Goal: Task Accomplishment & Management: Complete application form

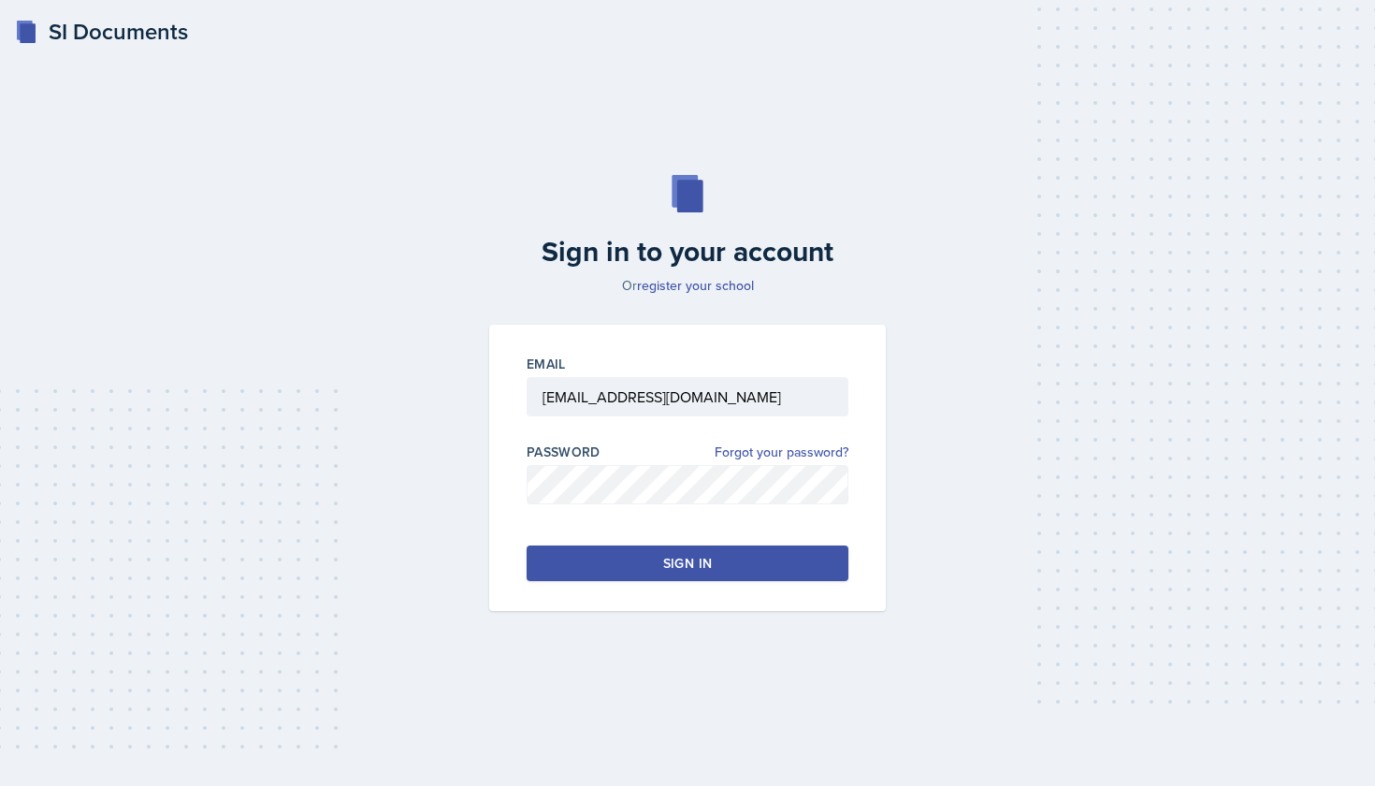
click at [701, 568] on div "Sign in" at bounding box center [687, 563] width 49 height 19
type input "[EMAIL_ADDRESS][DOMAIN_NAME]"
click at [739, 570] on button "Sign in" at bounding box center [687, 563] width 322 height 36
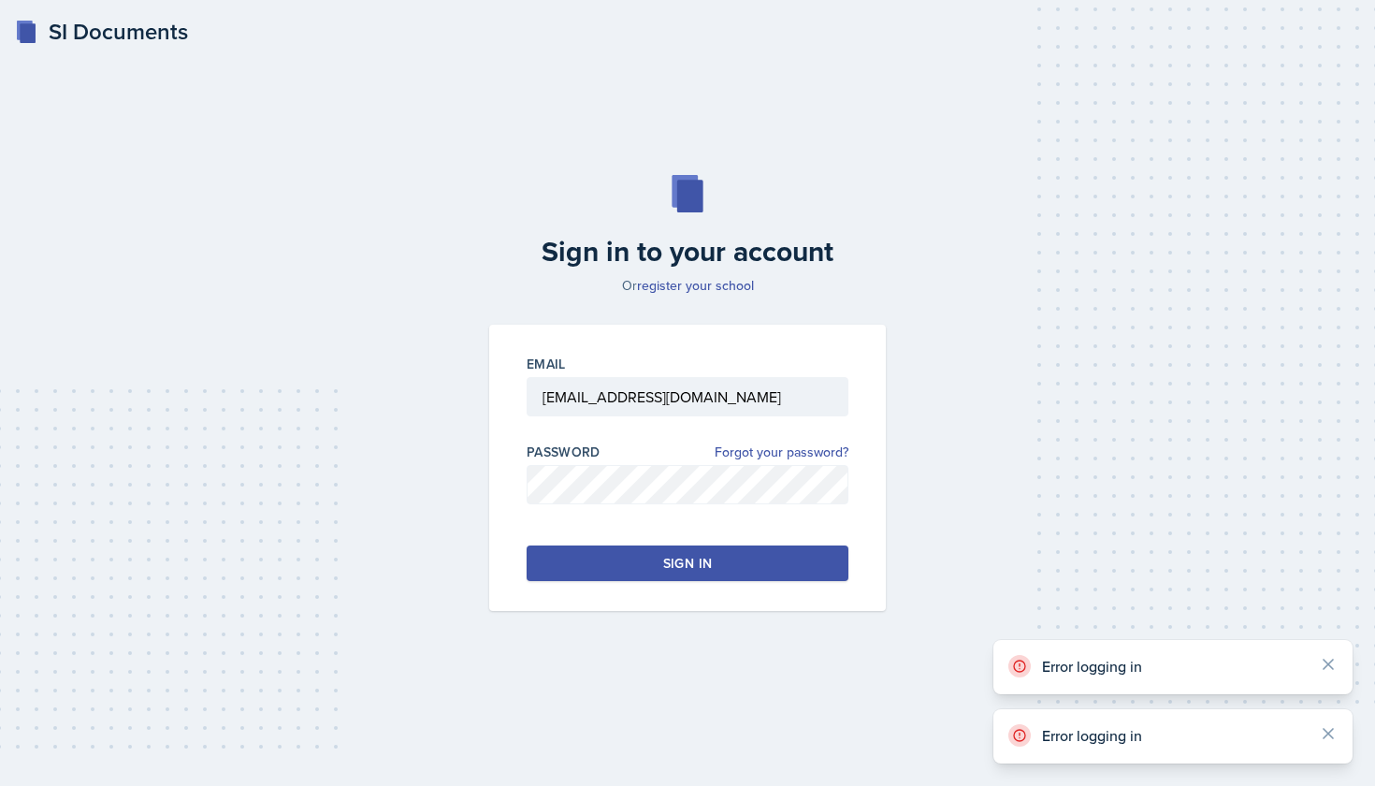
click at [738, 565] on button "Sign in" at bounding box center [687, 563] width 322 height 36
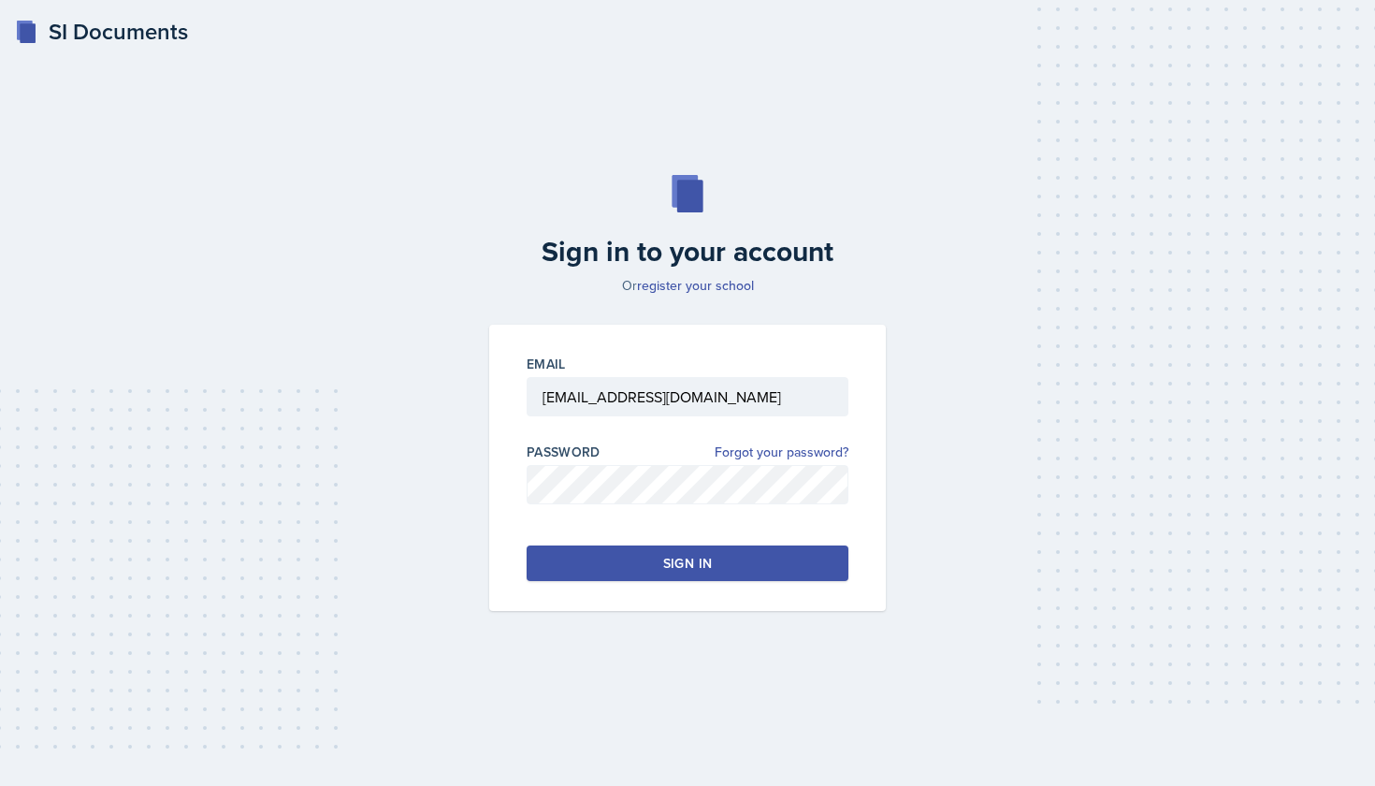
click at [625, 551] on button "Sign in" at bounding box center [687, 563] width 322 height 36
click at [754, 598] on div "Email [EMAIL_ADDRESS][DOMAIN_NAME] Password Forgot your password? Sign in" at bounding box center [687, 468] width 397 height 286
click at [754, 572] on button "Sign in" at bounding box center [687, 563] width 322 height 36
type input "[EMAIL_ADDRESS][DOMAIN_NAME]"
click at [764, 556] on button "Sign in" at bounding box center [687, 563] width 322 height 36
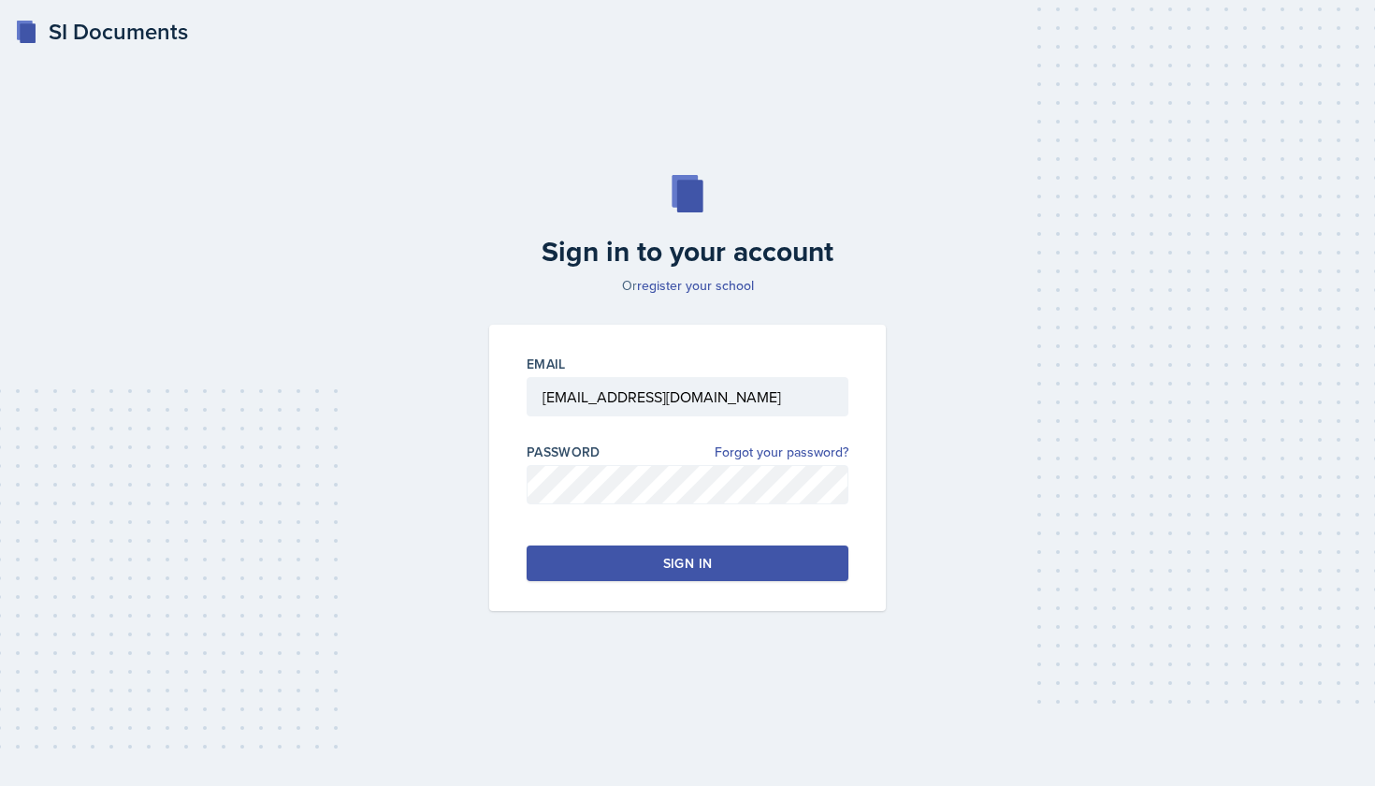
click at [764, 556] on button "Sign in" at bounding box center [687, 563] width 322 height 36
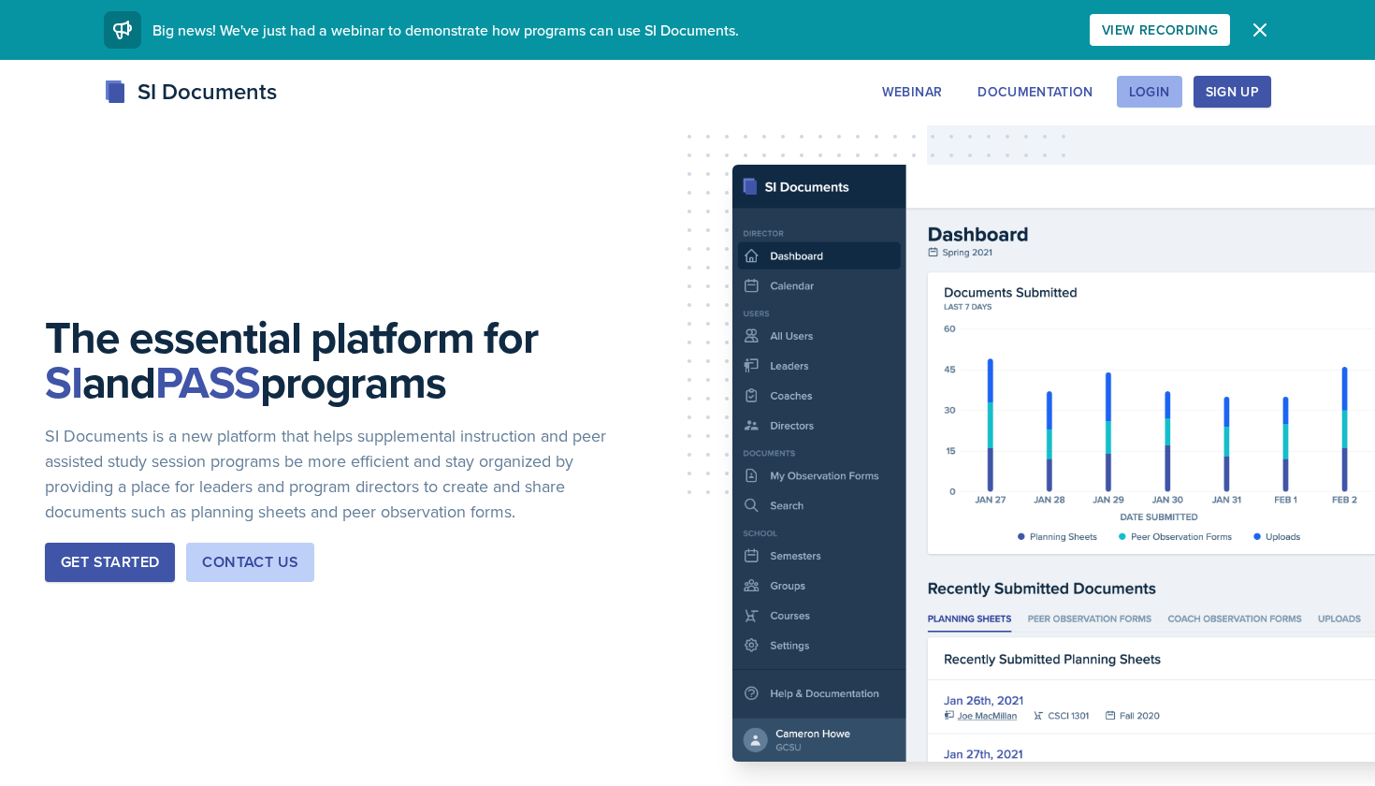
click at [1175, 104] on button "Login" at bounding box center [1149, 92] width 65 height 32
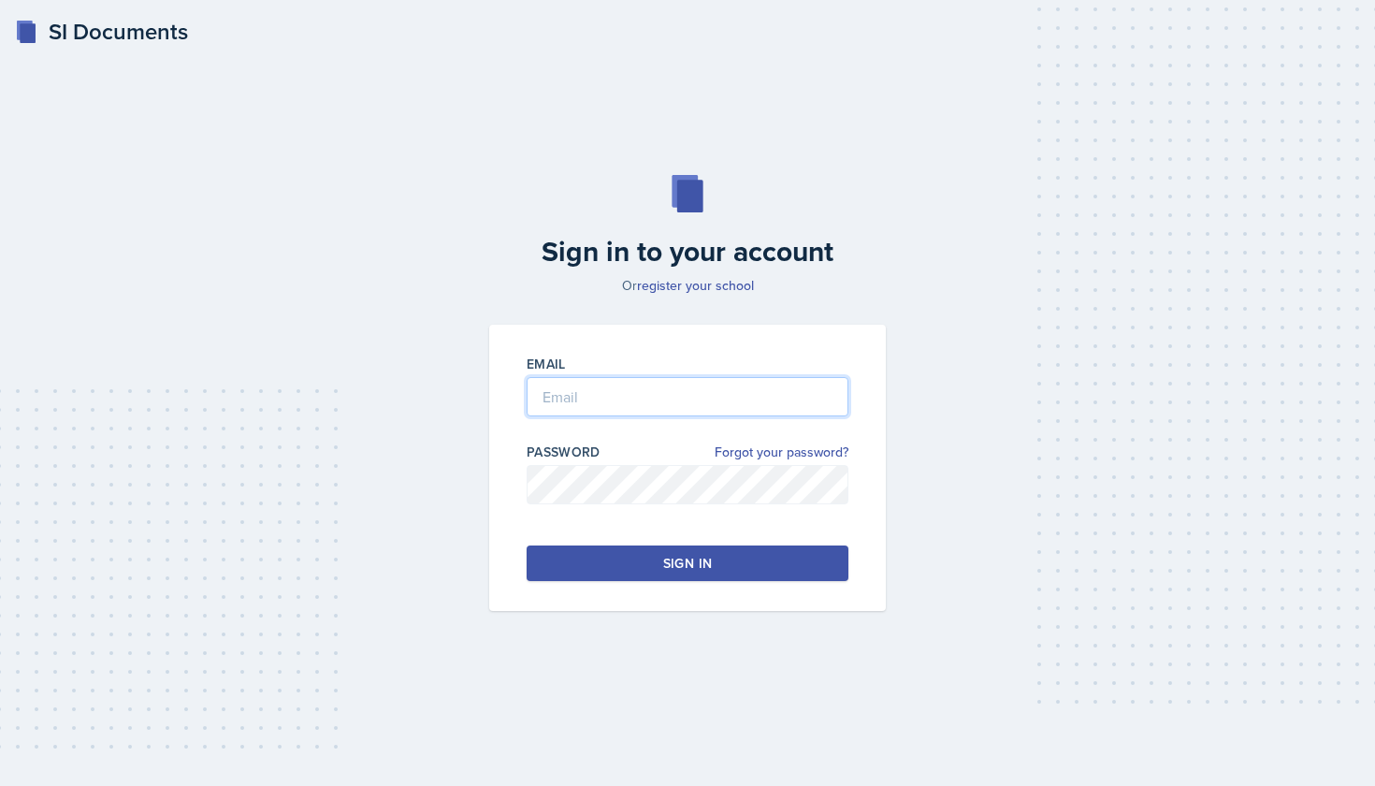
type input "[EMAIL_ADDRESS][DOMAIN_NAME]"
click at [661, 568] on button "Sign in" at bounding box center [687, 563] width 322 height 36
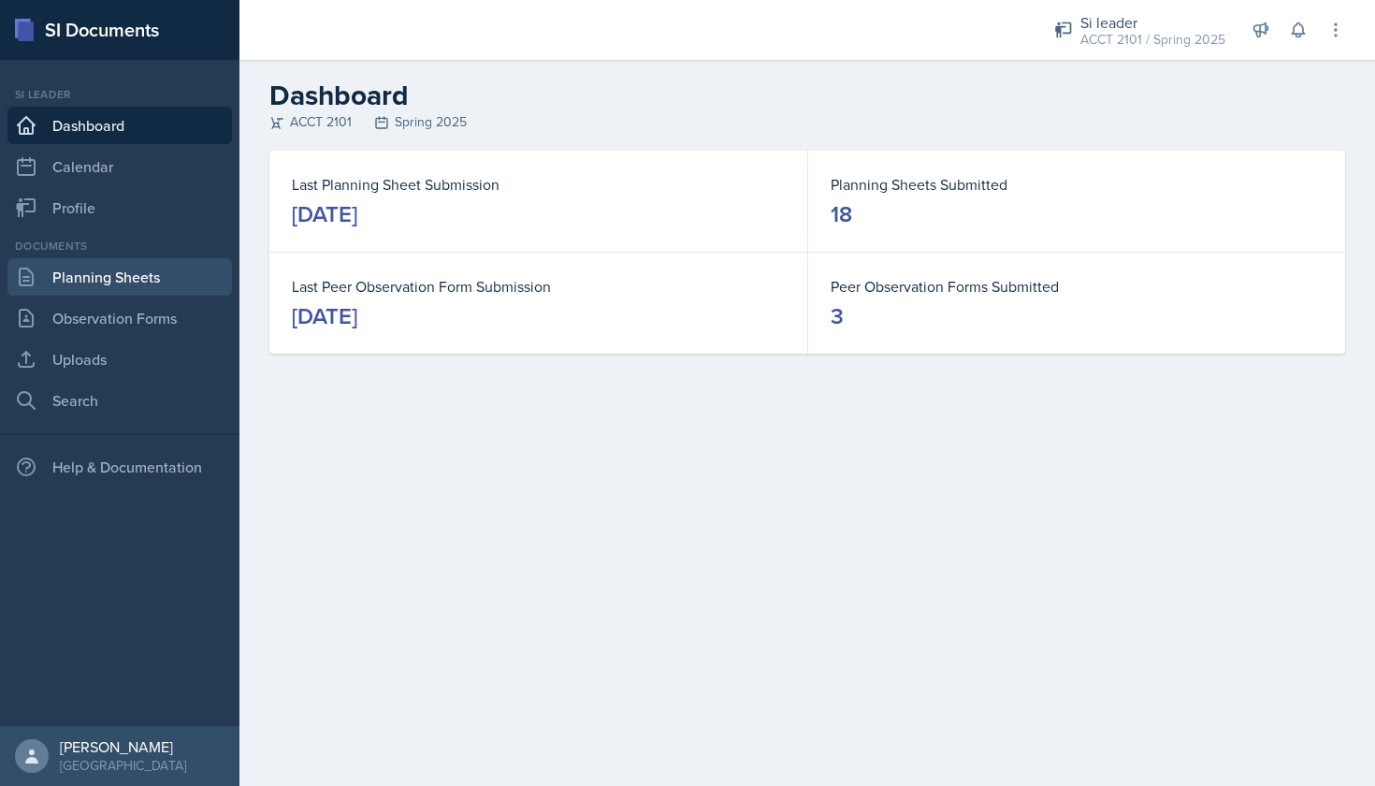
click at [63, 277] on link "Planning Sheets" at bounding box center [119, 276] width 224 height 37
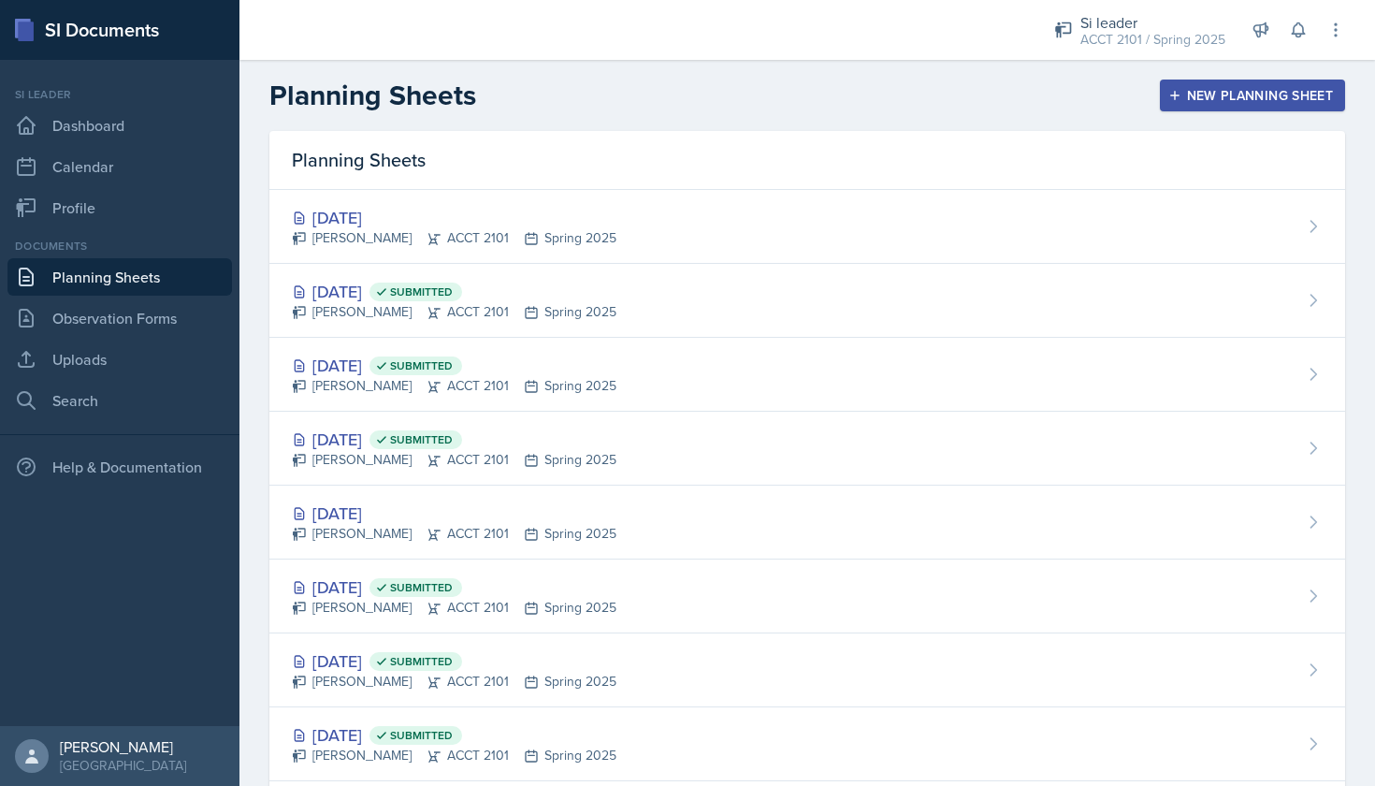
click at [1212, 97] on div "New Planning Sheet" at bounding box center [1252, 95] width 161 height 15
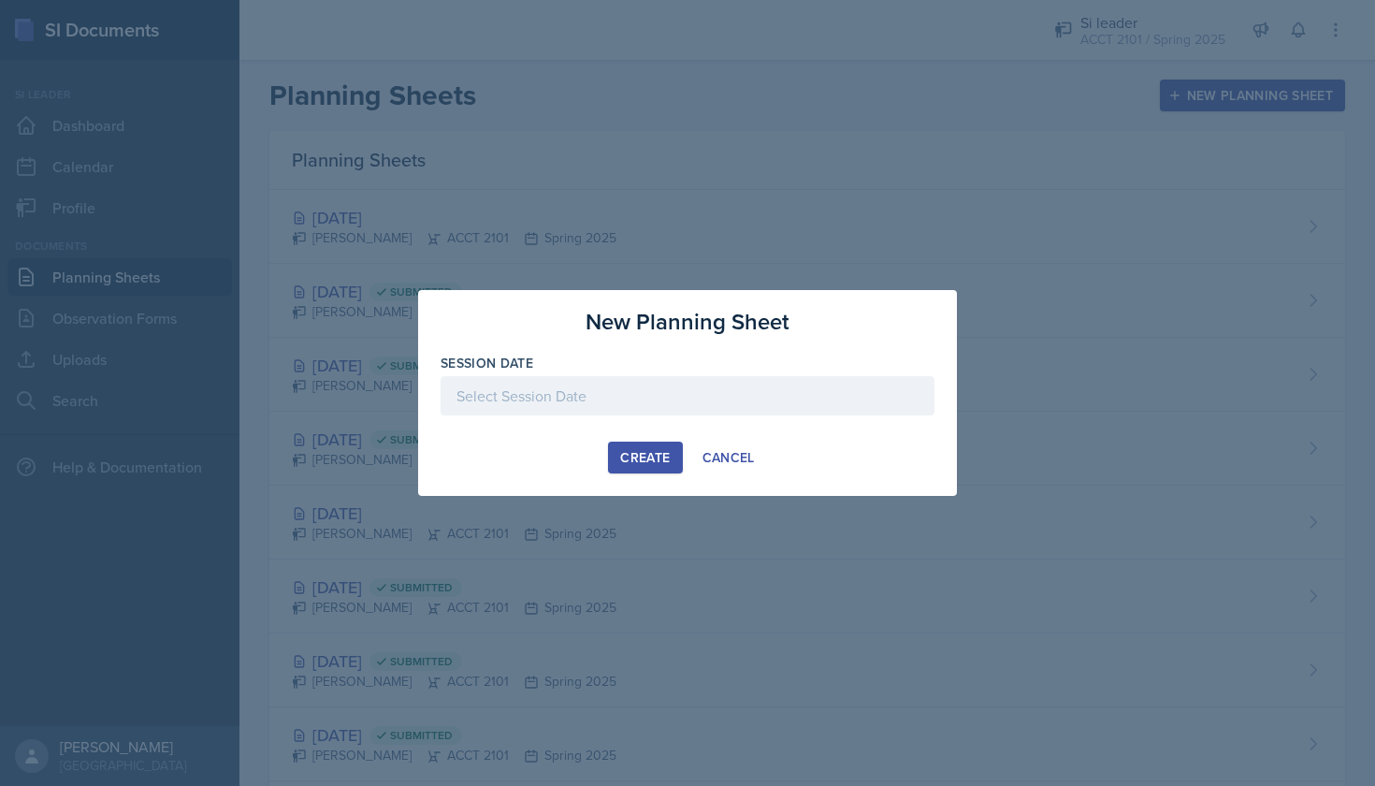
click at [547, 385] on div at bounding box center [687, 395] width 494 height 39
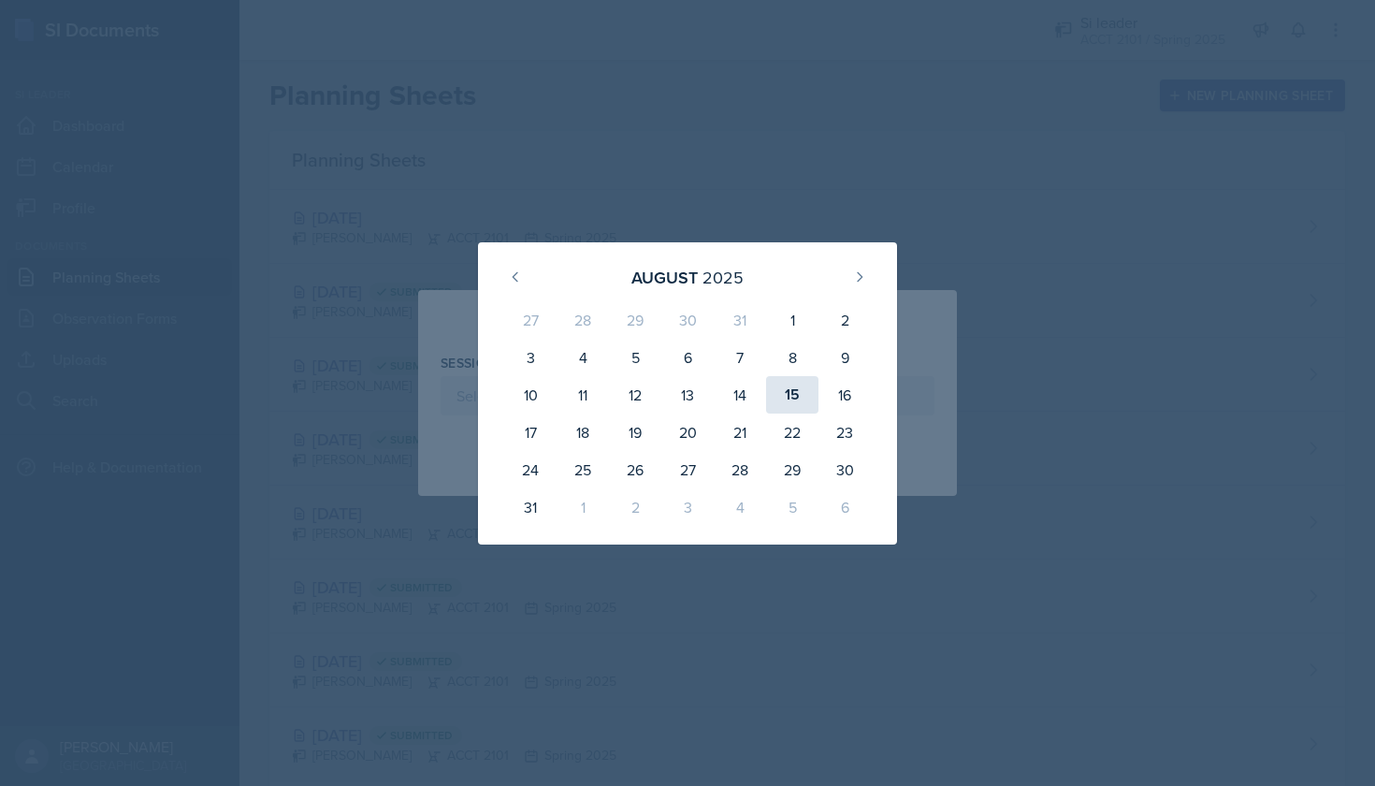
click at [794, 397] on div "15" at bounding box center [792, 394] width 52 height 37
type input "August 15th, 2025"
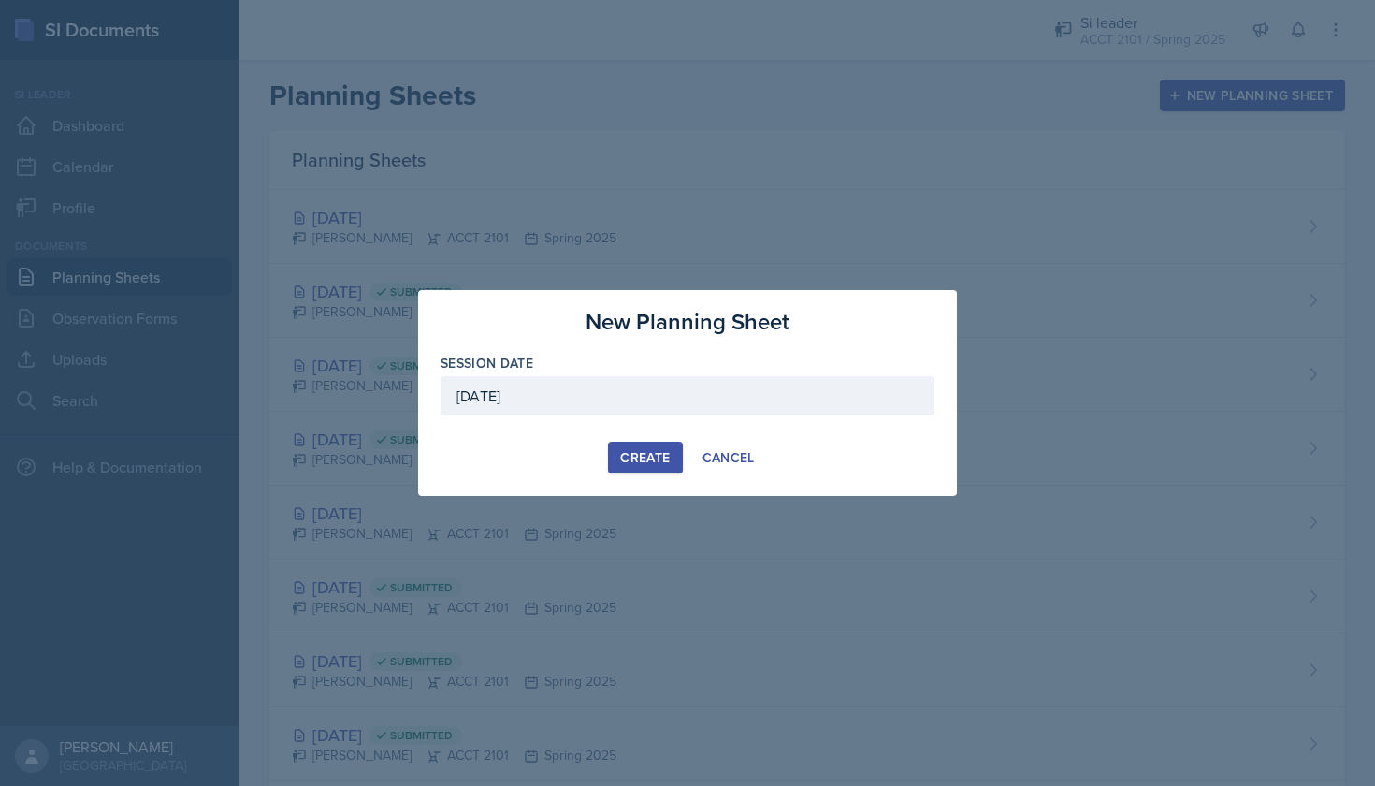
click at [625, 452] on div "Create" at bounding box center [645, 457] width 50 height 15
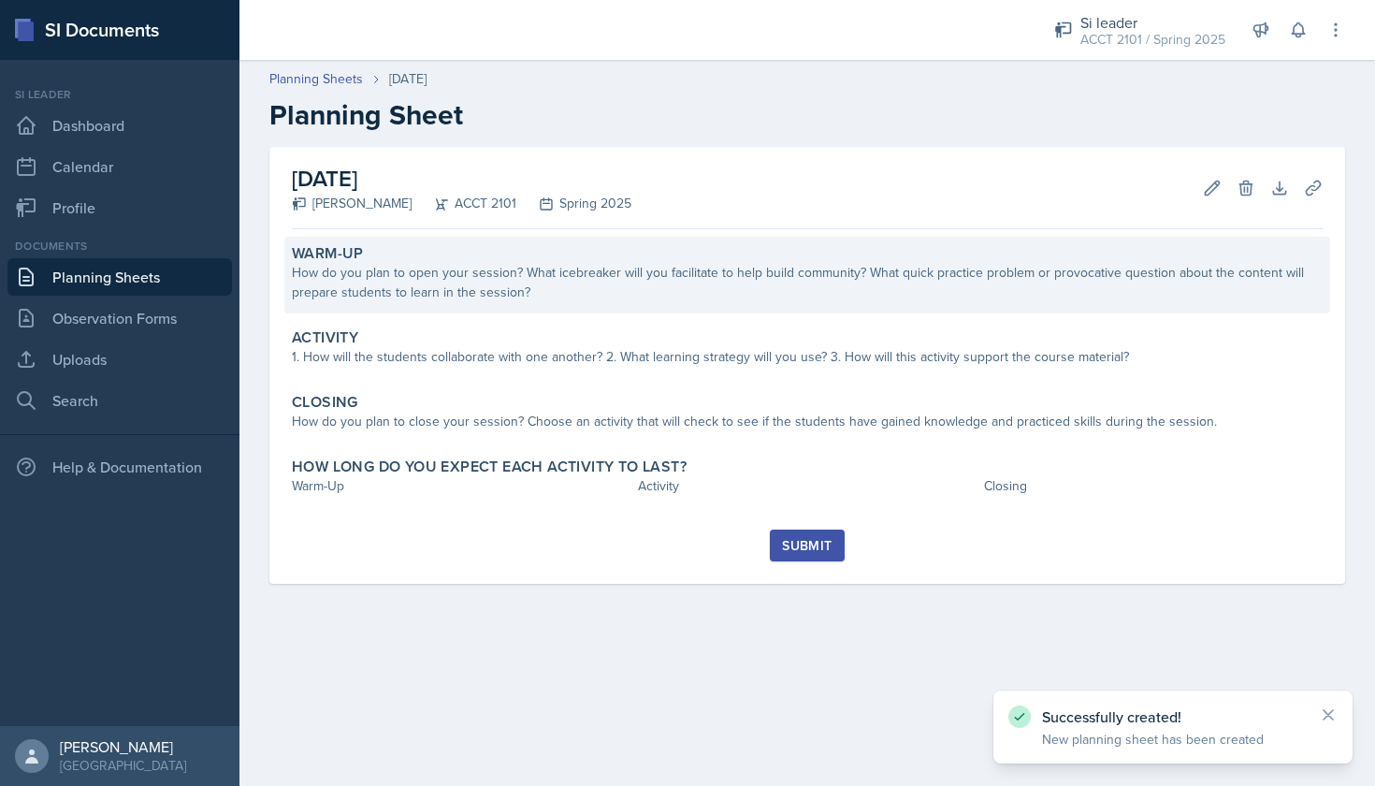
click at [465, 291] on div "How do you plan to open your session? What icebreaker will you facilitate to he…" at bounding box center [807, 282] width 1031 height 39
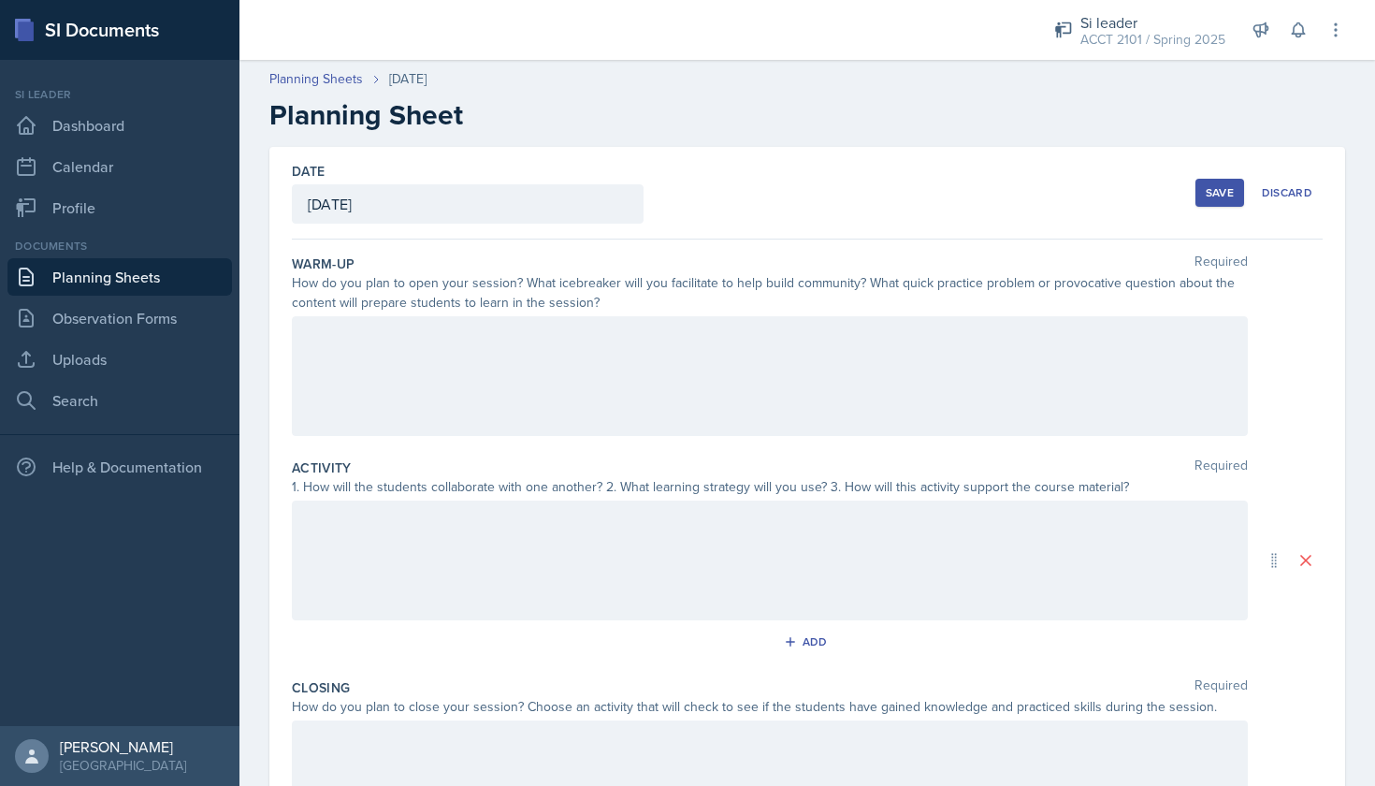
click at [497, 381] on div at bounding box center [770, 376] width 956 height 120
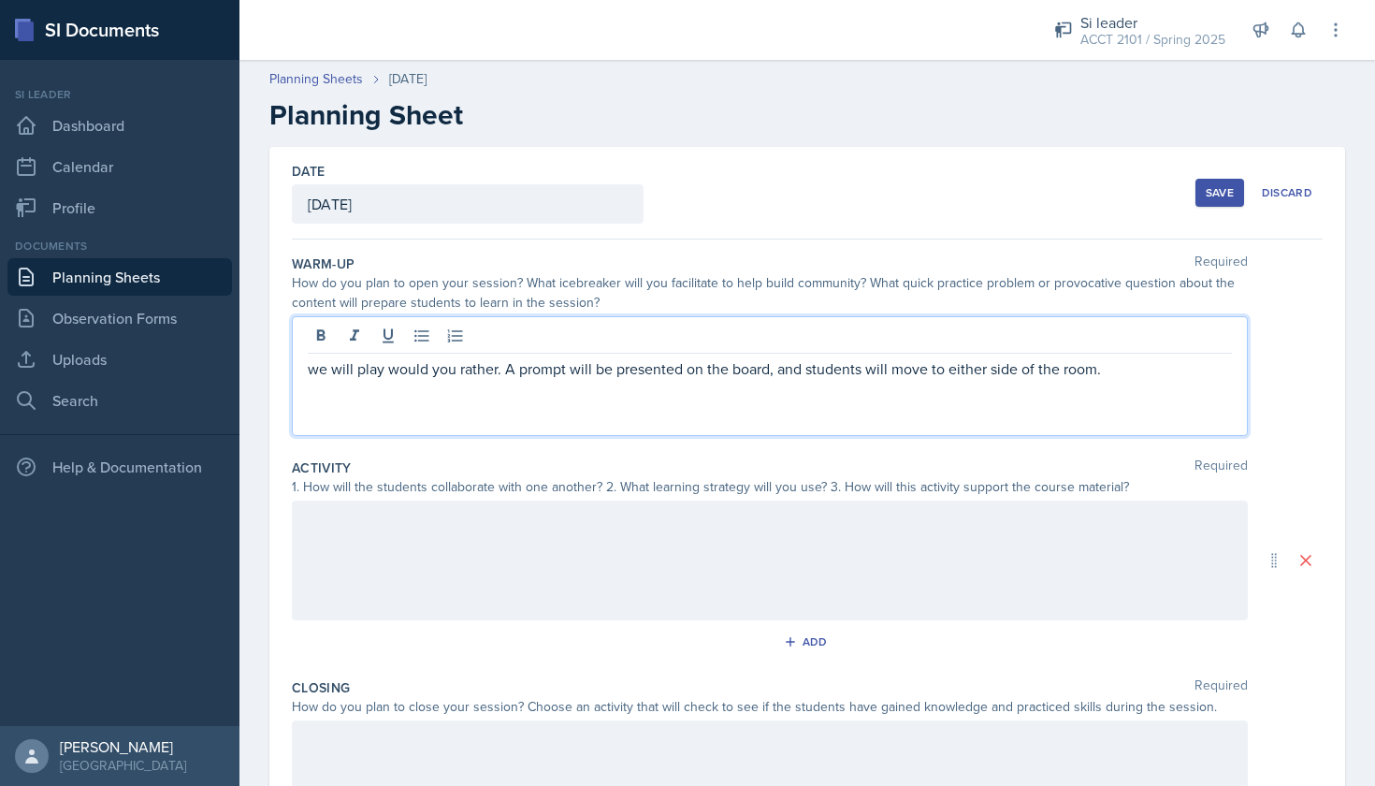
click at [1115, 376] on p "we will play would you rather. A prompt will be presented on the board, and stu…" at bounding box center [770, 368] width 924 height 22
click at [835, 565] on div at bounding box center [770, 560] width 956 height 120
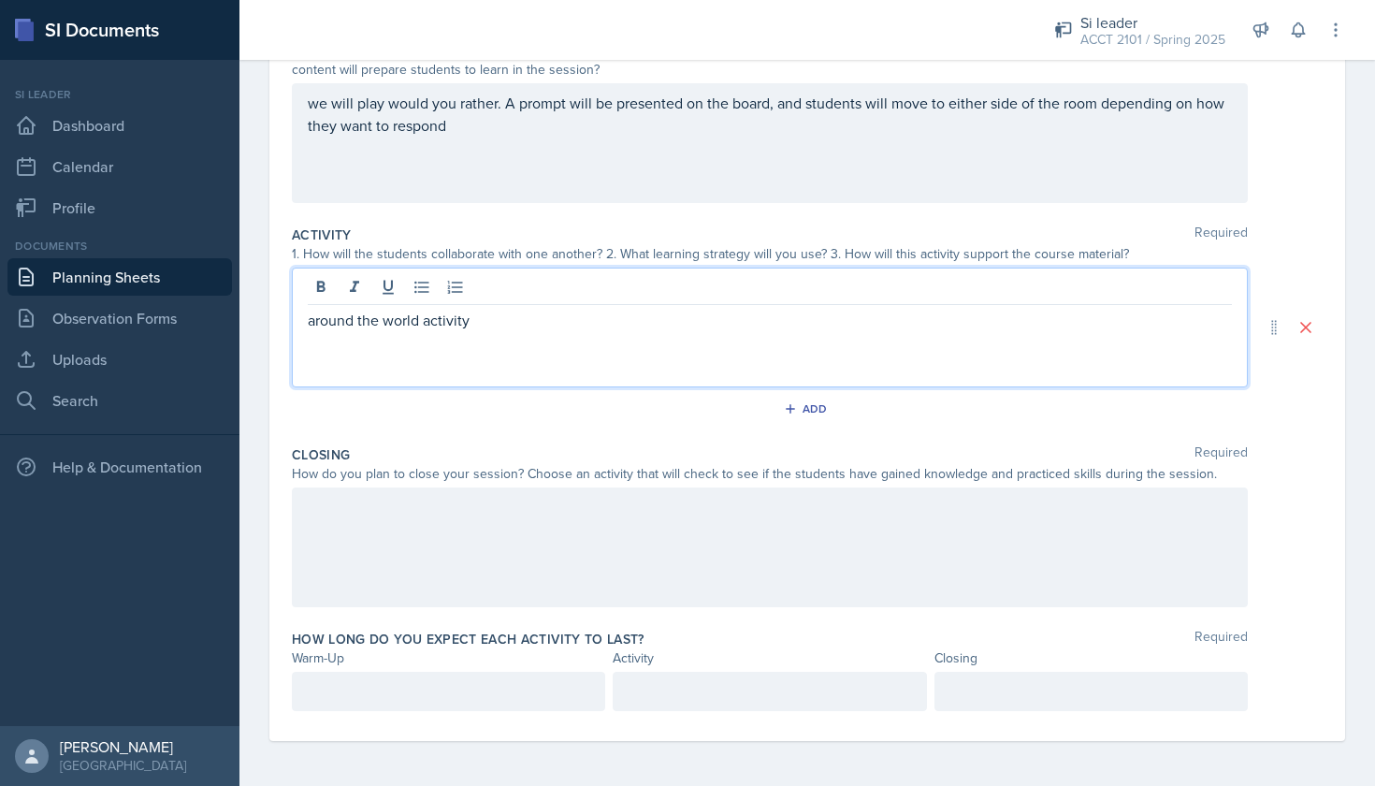
scroll to position [233, 0]
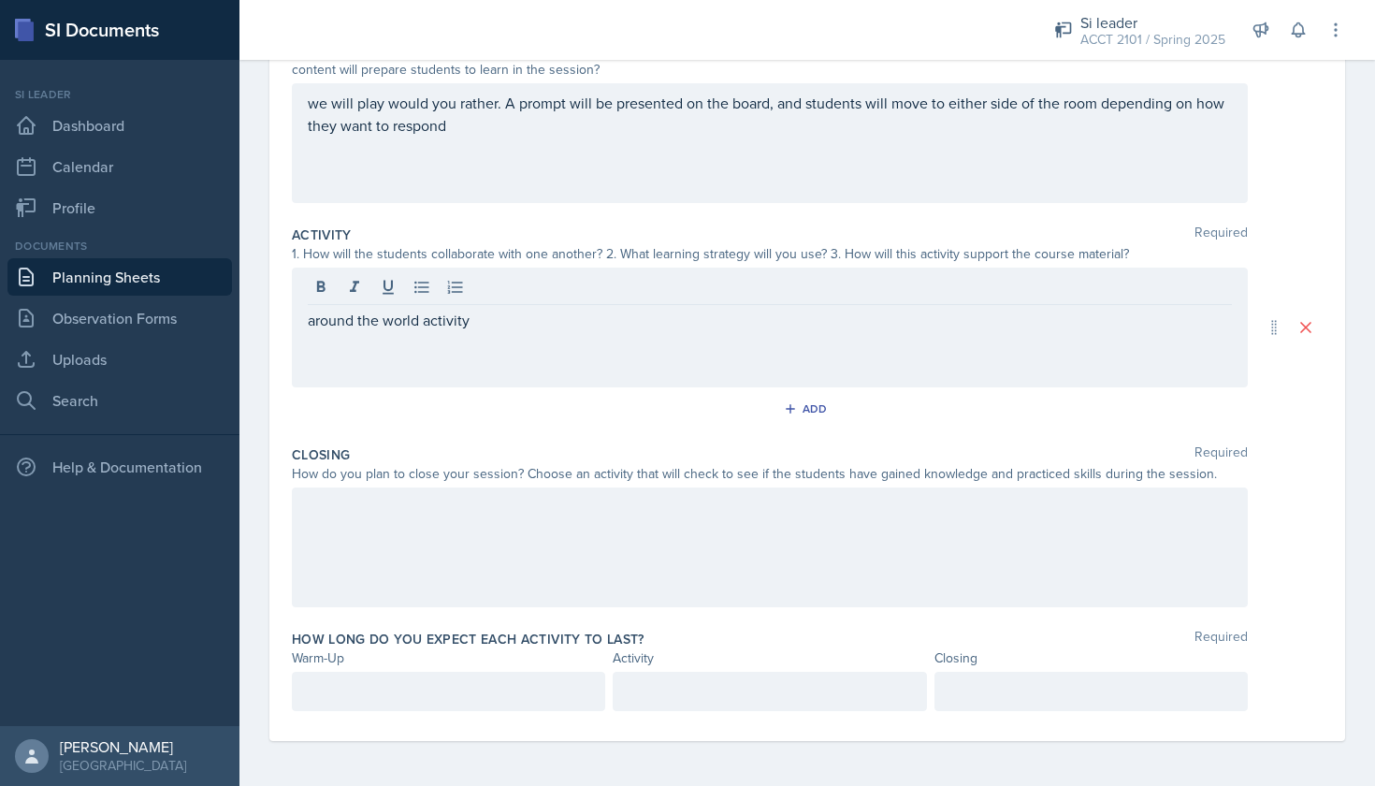
click at [832, 573] on div at bounding box center [770, 547] width 956 height 120
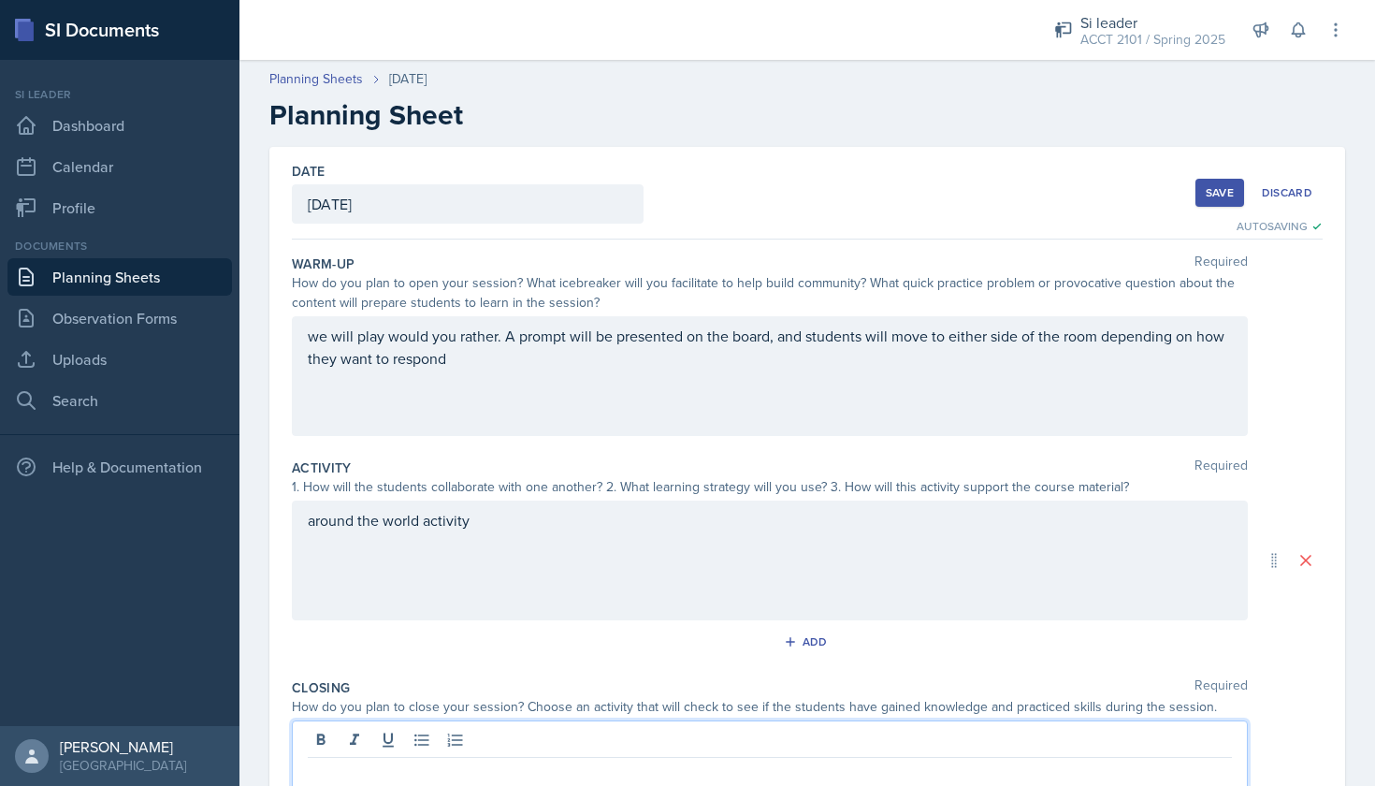
scroll to position [0, 0]
